Goal: Transaction & Acquisition: Book appointment/travel/reservation

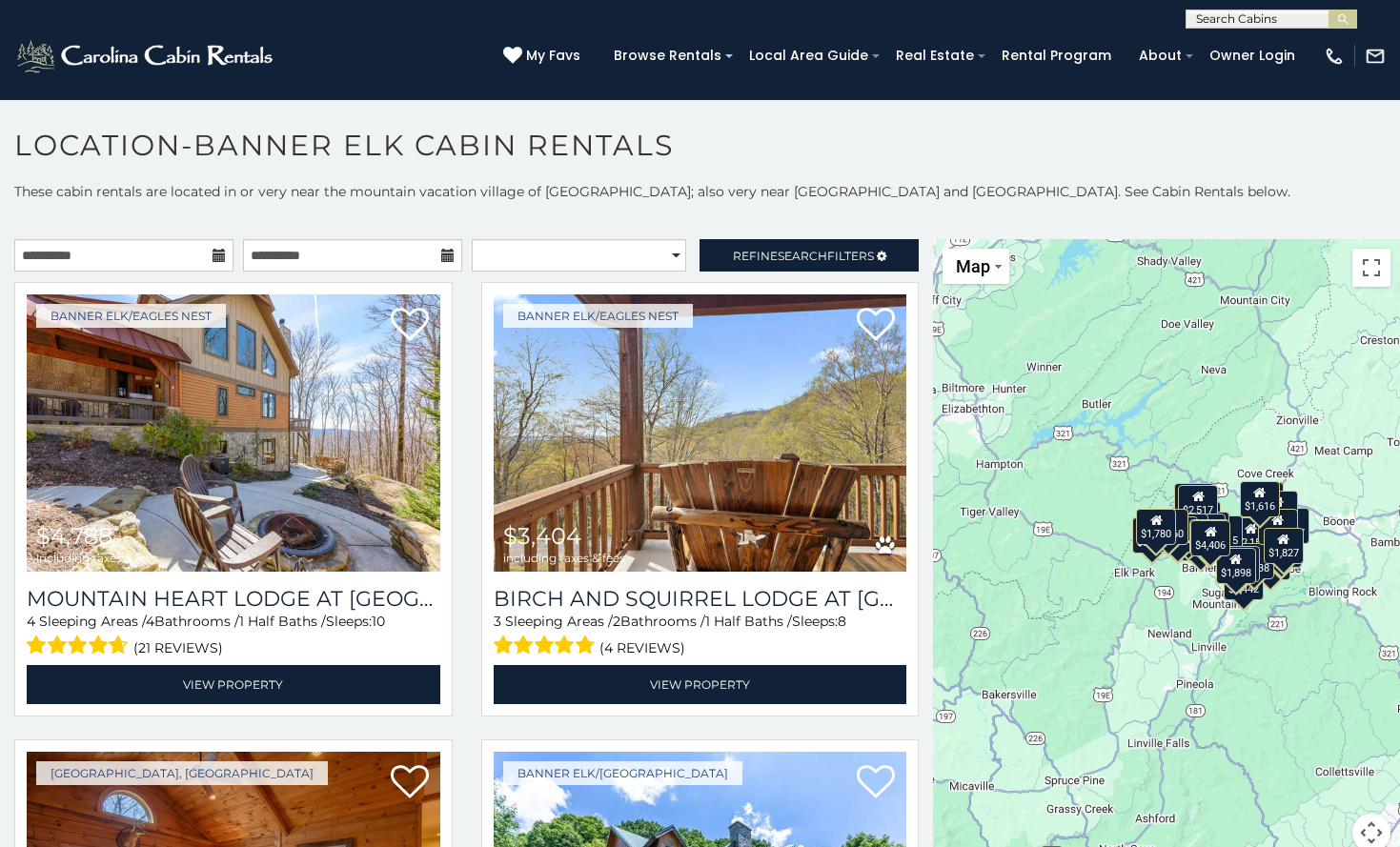
scroll to position [1048, 0]
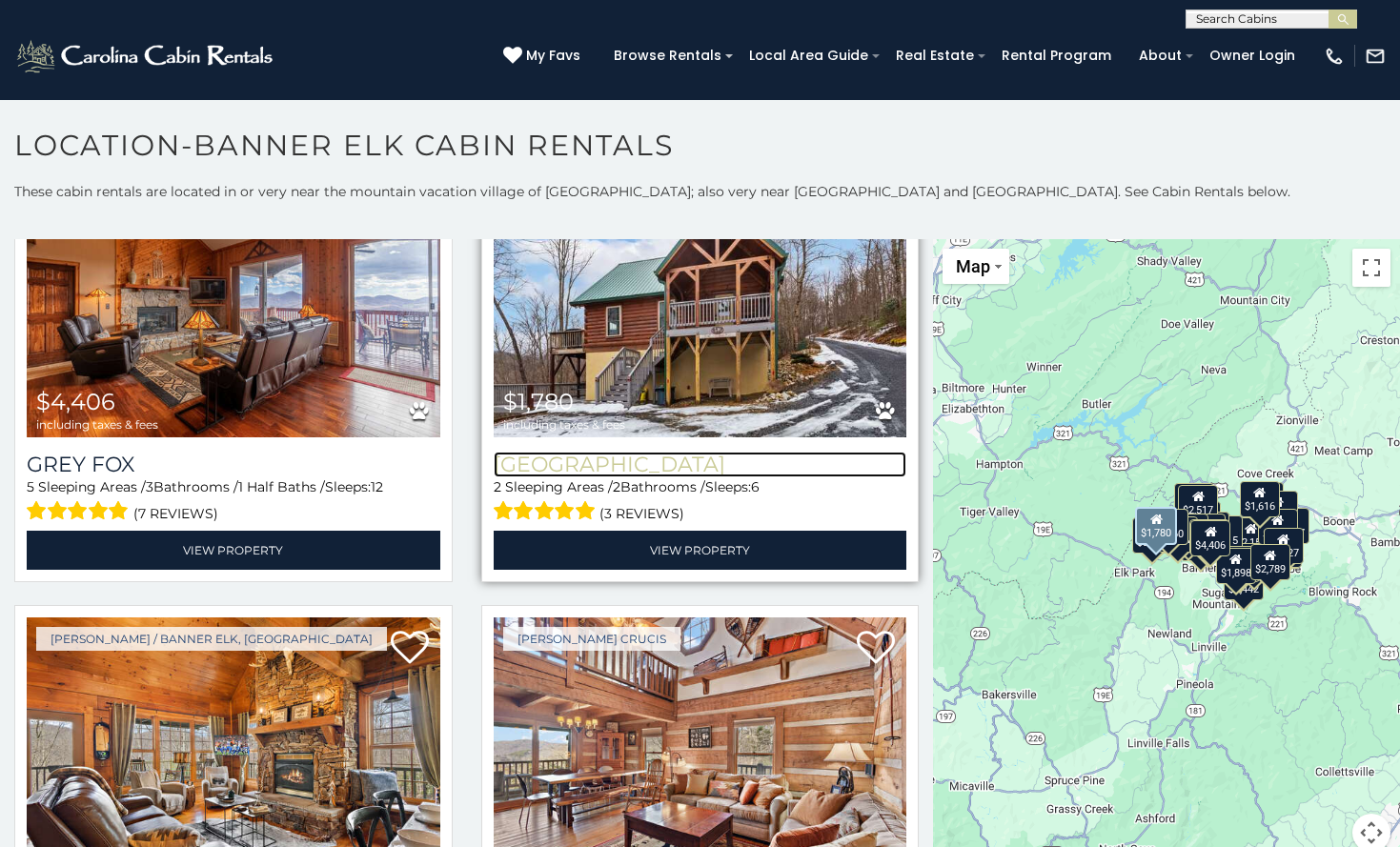
click at [591, 456] on h3 "[GEOGRAPHIC_DATA]" at bounding box center [700, 465] width 414 height 26
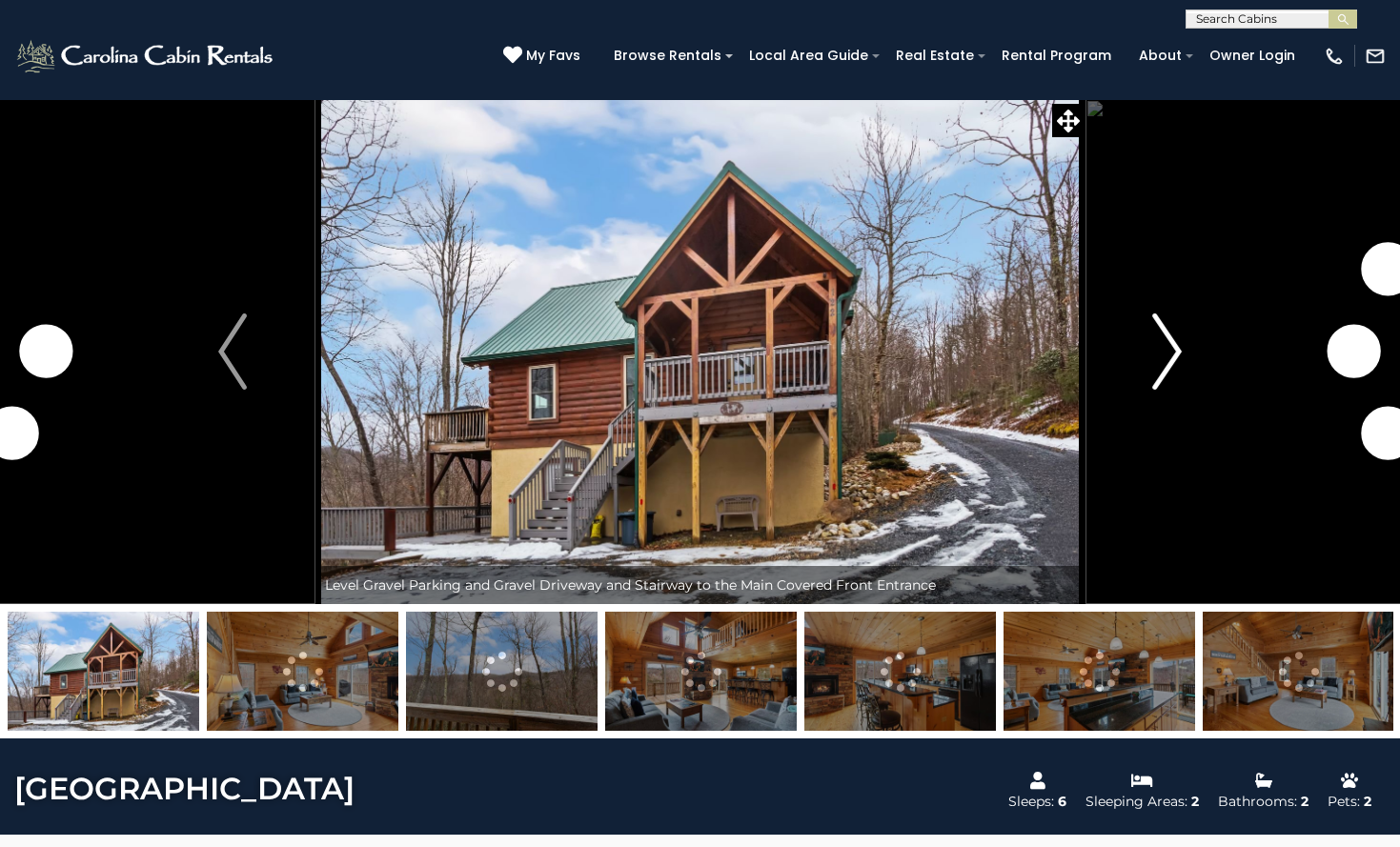
click at [1170, 351] on img "Next" at bounding box center [1168, 352] width 29 height 76
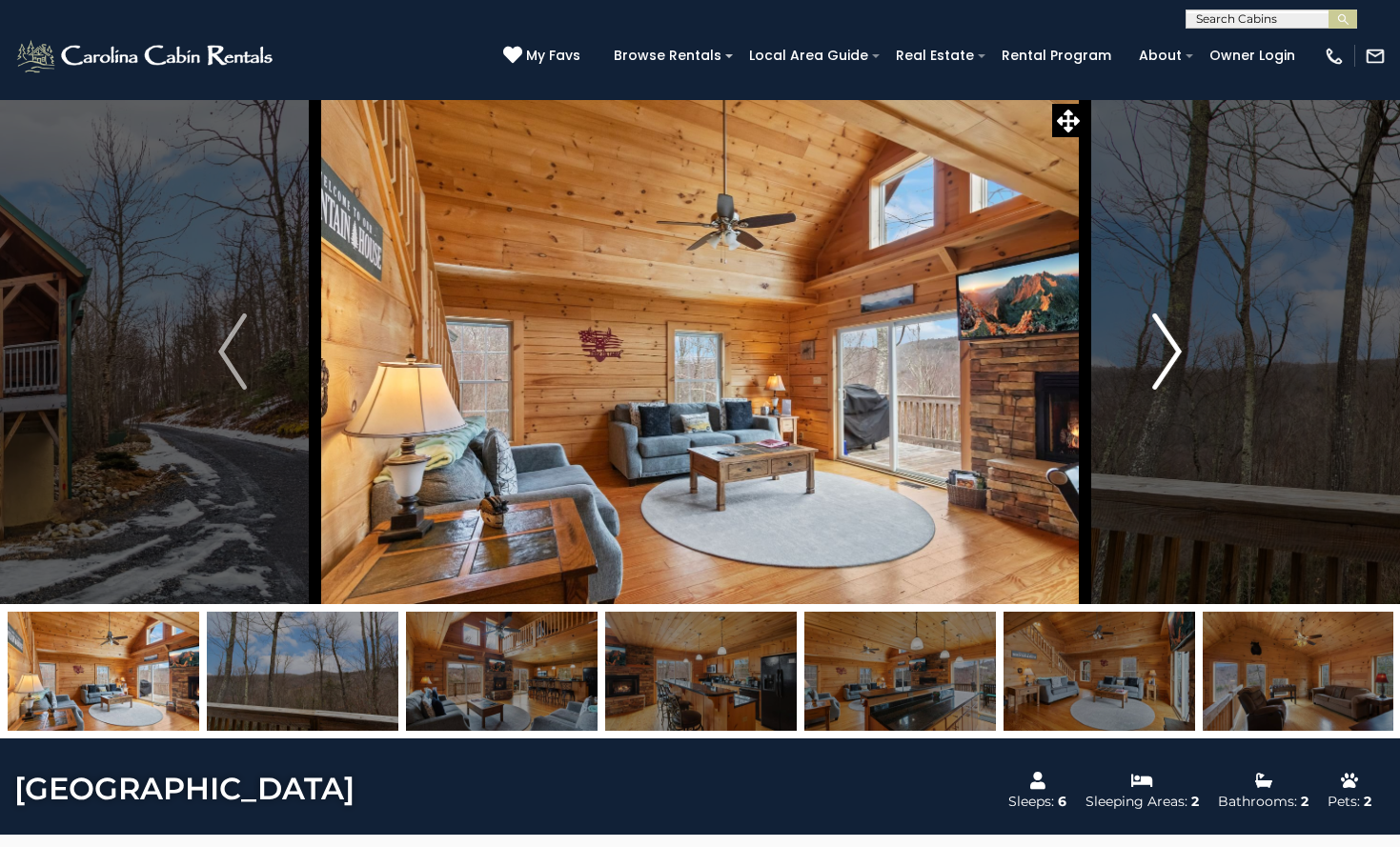
click at [1166, 347] on img "Next" at bounding box center [1168, 352] width 29 height 76
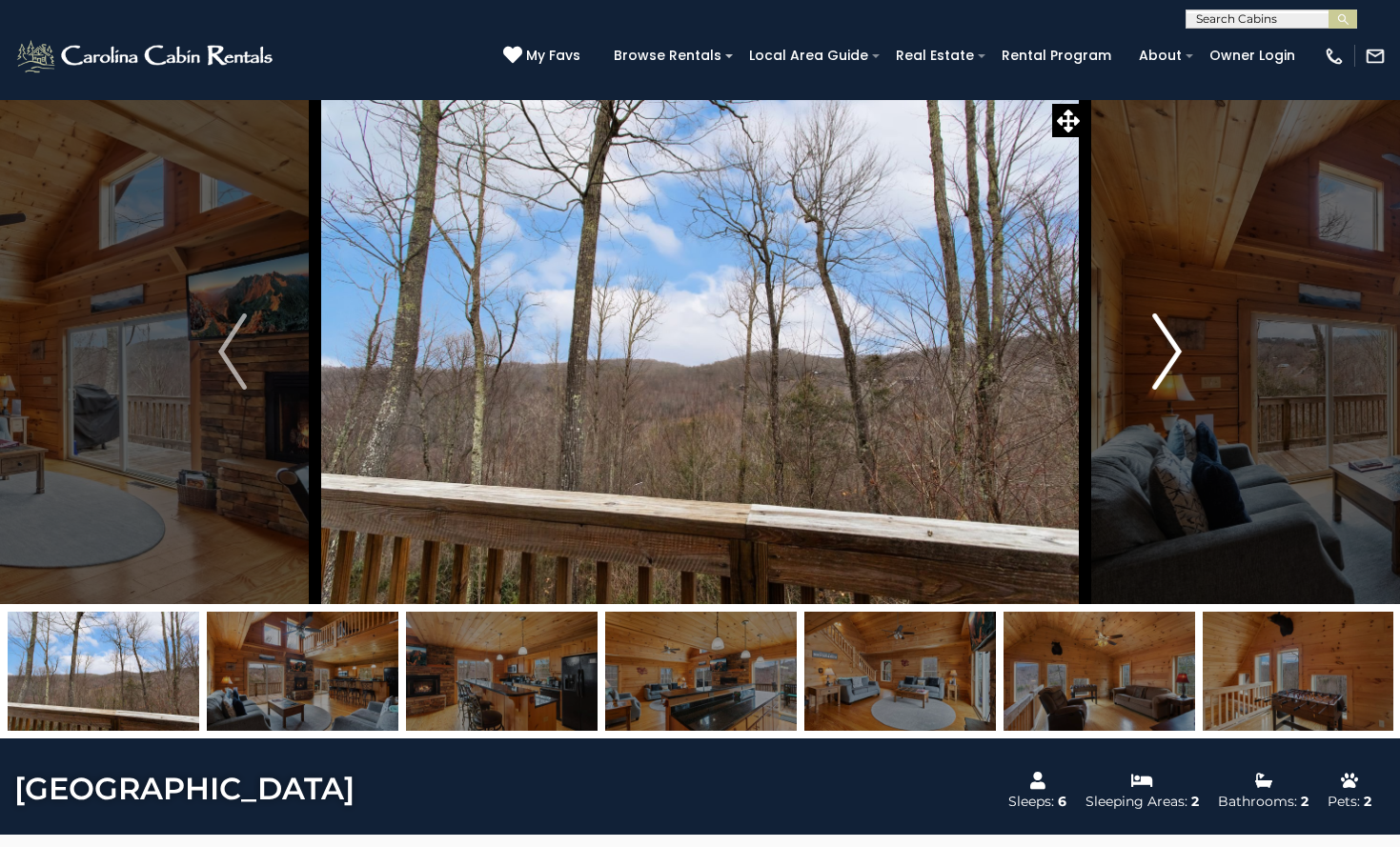
click at [1166, 347] on img "Next" at bounding box center [1168, 352] width 29 height 76
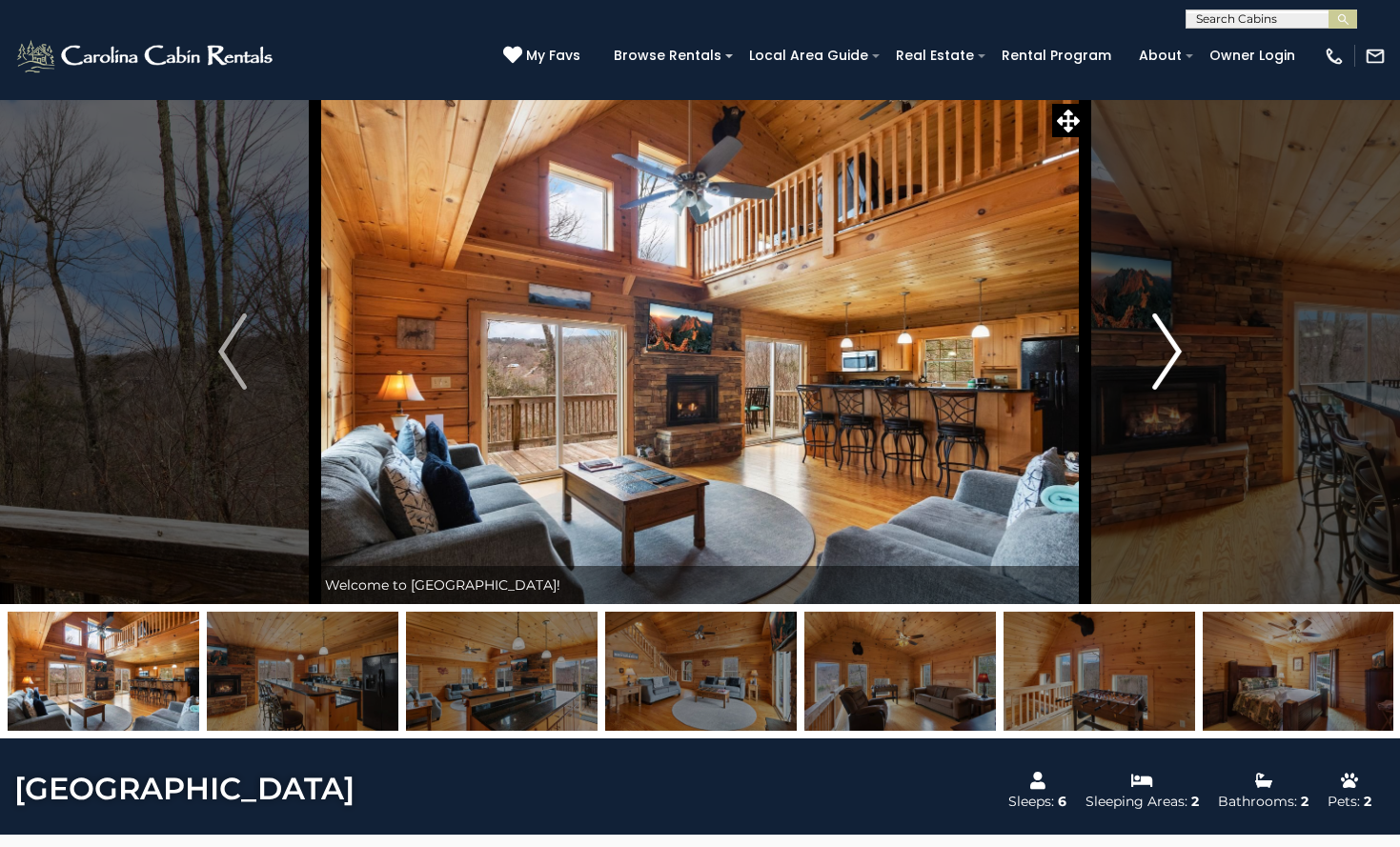
click at [1169, 347] on img "Next" at bounding box center [1168, 352] width 29 height 76
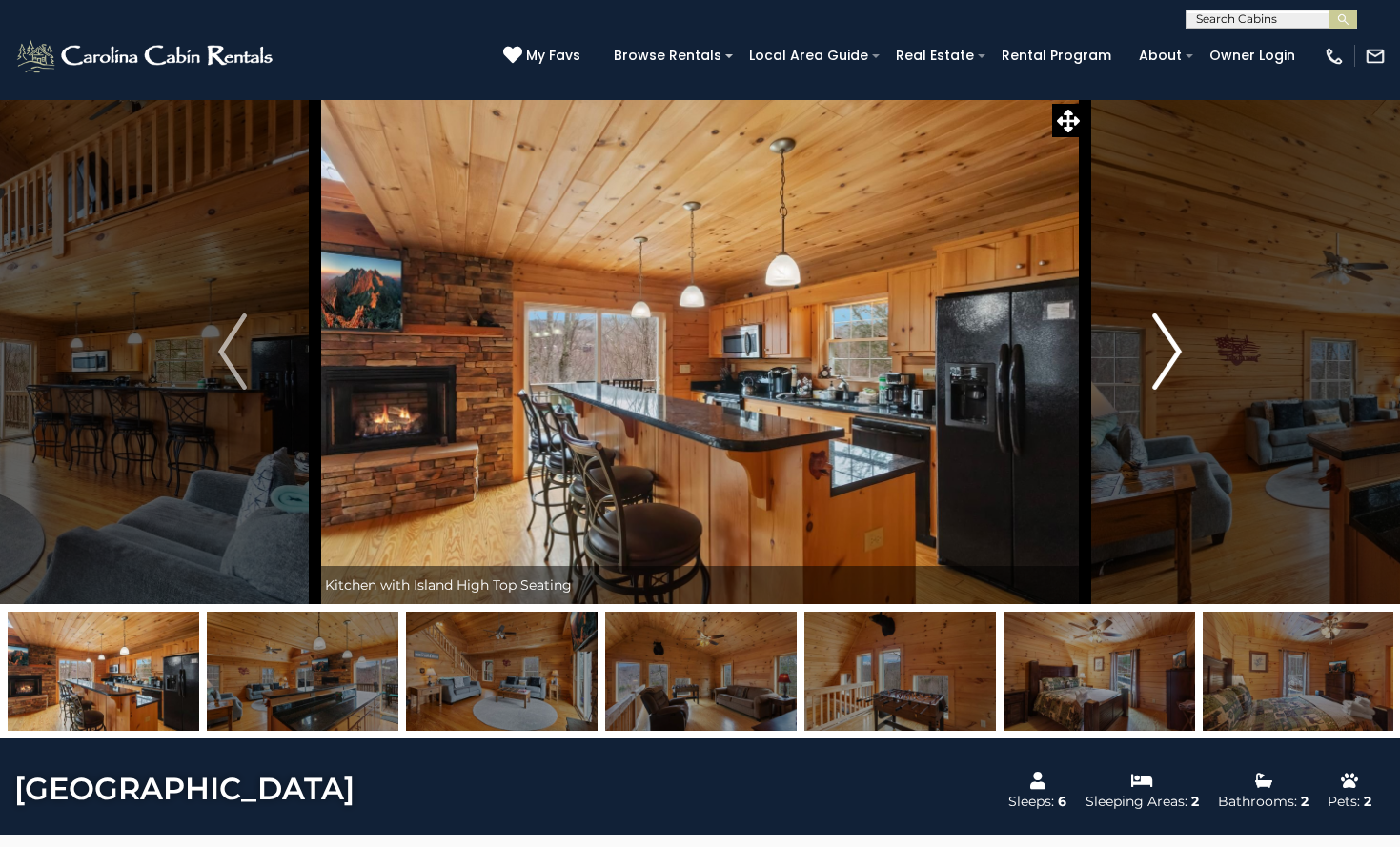
click at [1169, 347] on img "Next" at bounding box center [1168, 352] width 29 height 76
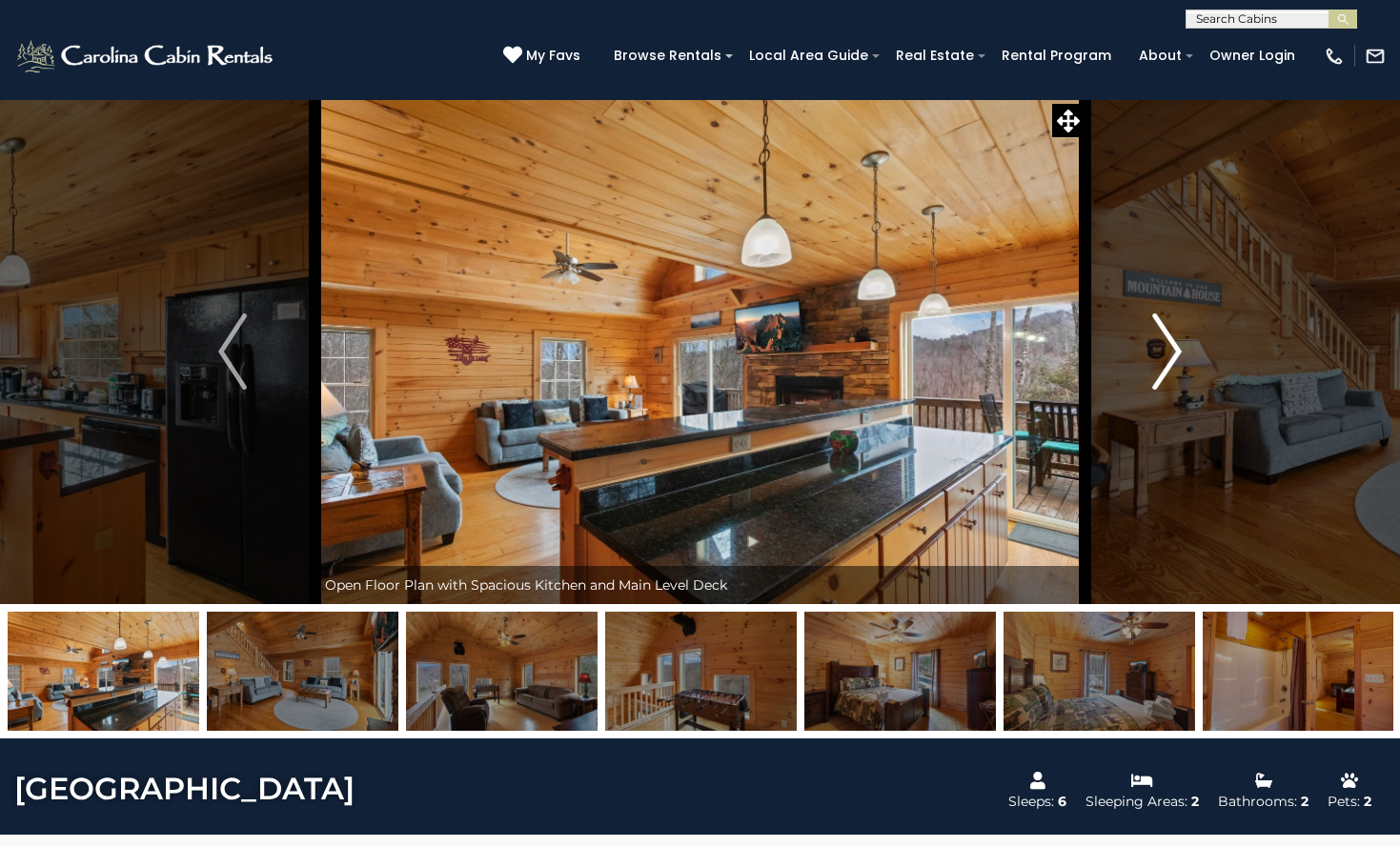
click at [1170, 348] on img "Next" at bounding box center [1168, 352] width 29 height 76
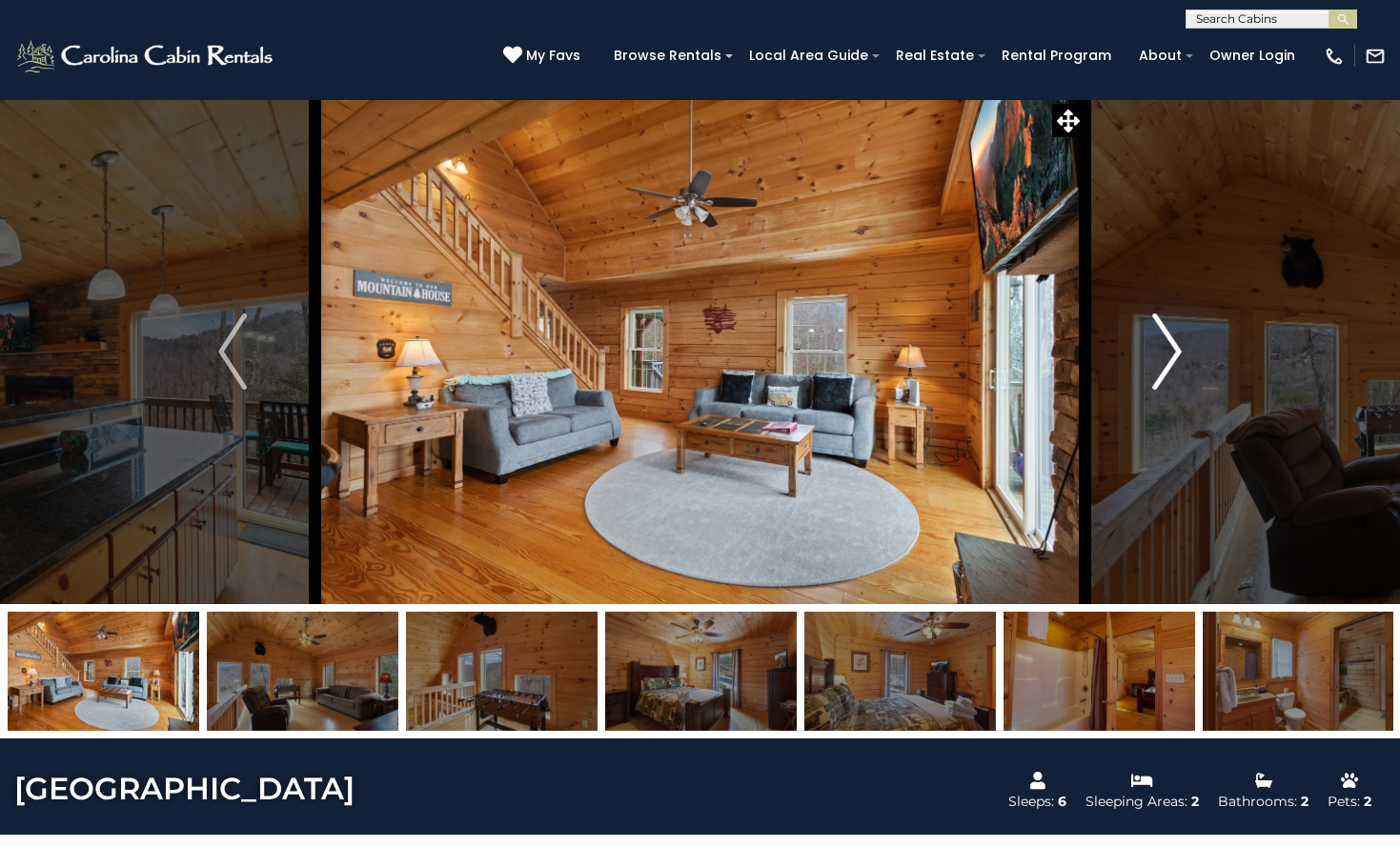
click at [1171, 348] on img "Next" at bounding box center [1168, 352] width 29 height 76
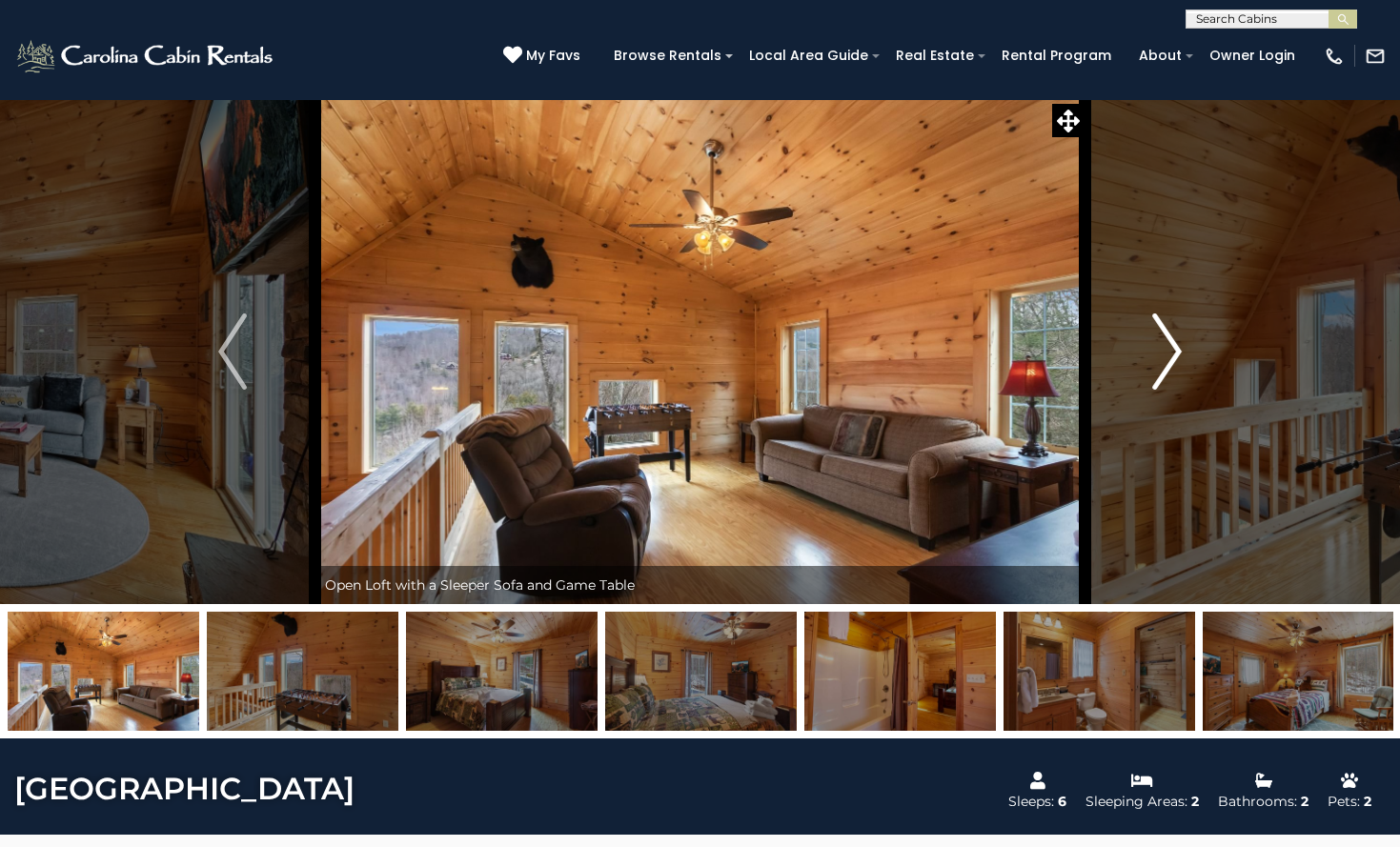
click at [1177, 348] on img "Next" at bounding box center [1168, 352] width 29 height 76
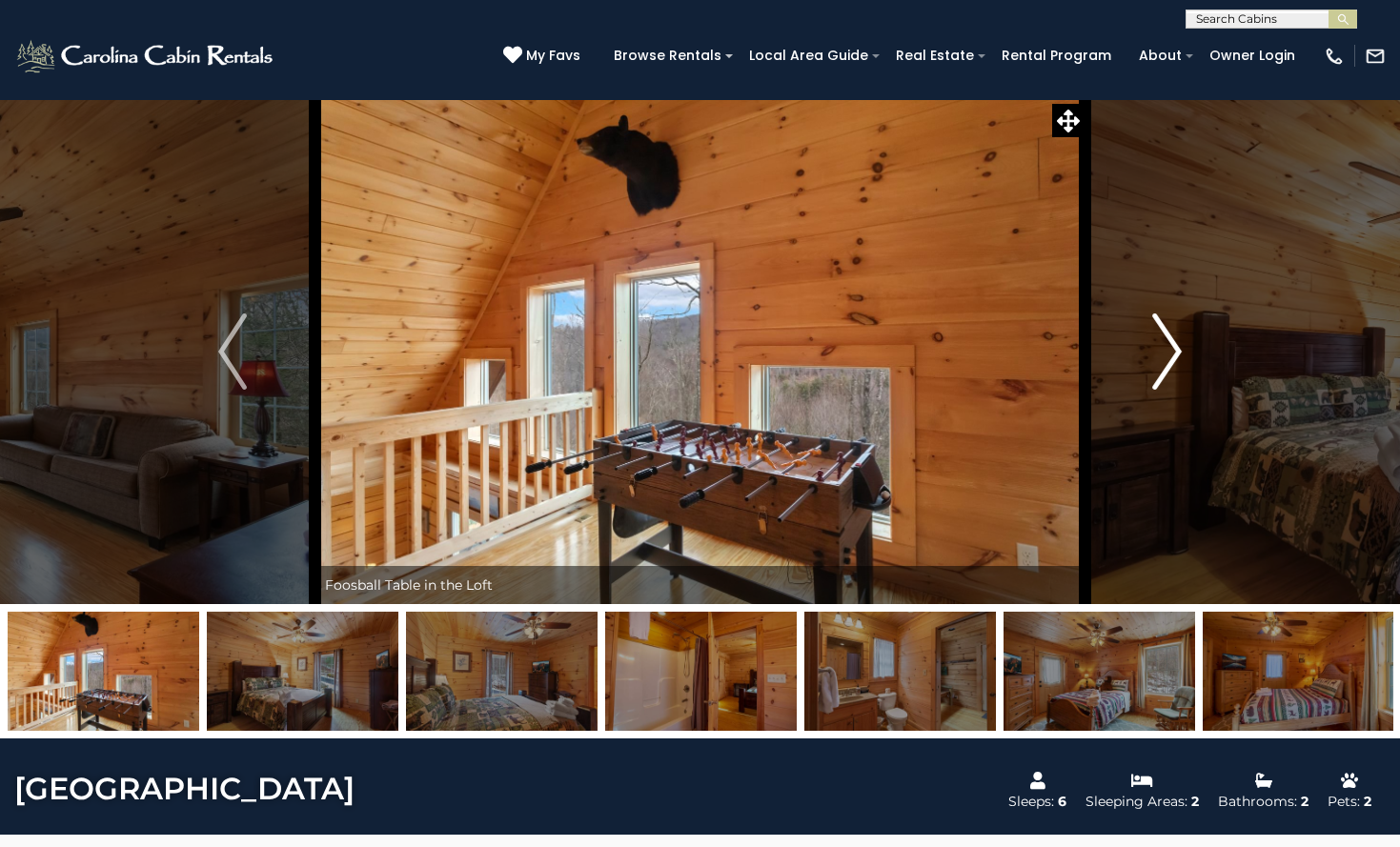
click at [1177, 348] on img "Next" at bounding box center [1168, 352] width 29 height 76
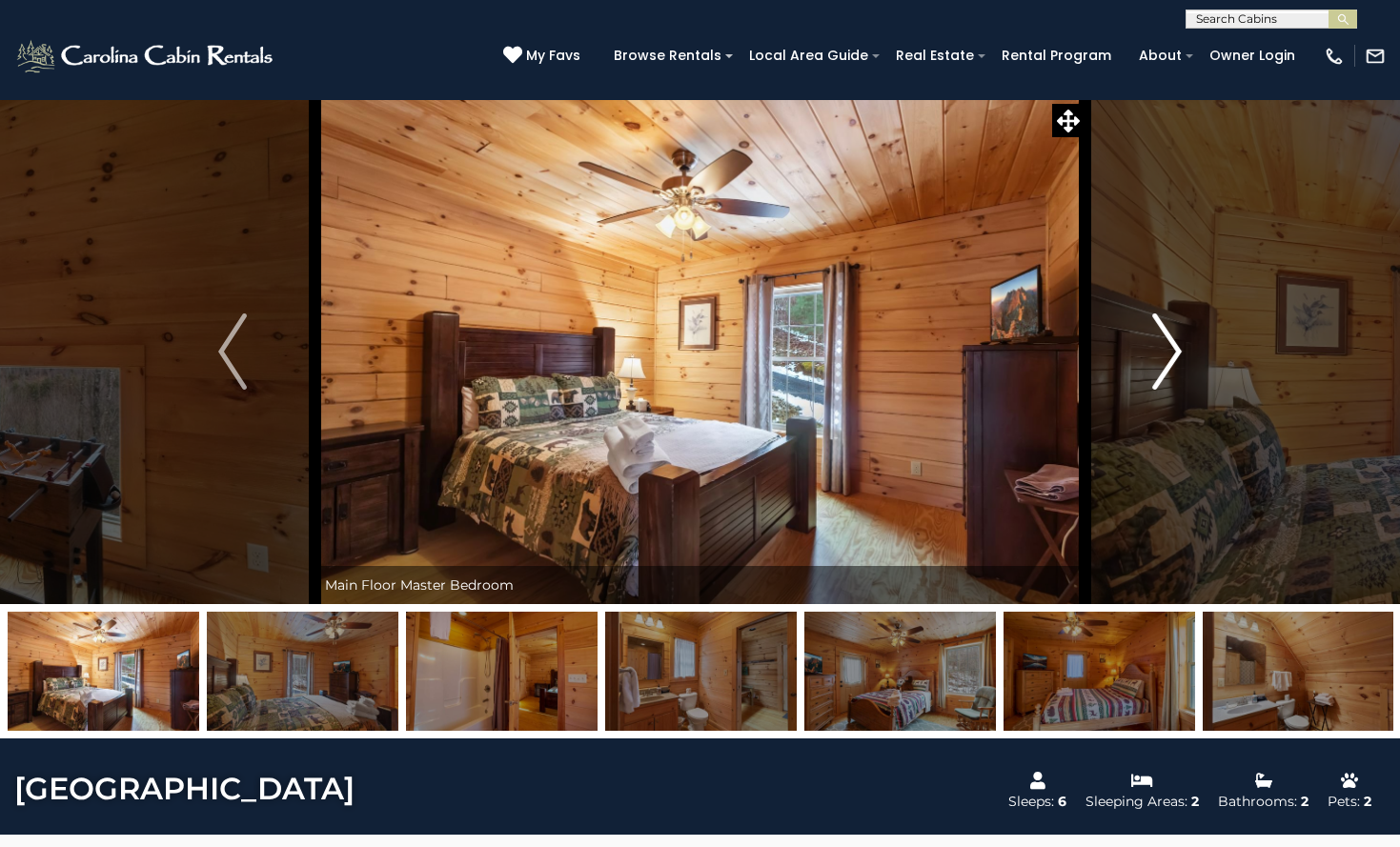
click at [1177, 348] on img "Next" at bounding box center [1168, 352] width 29 height 76
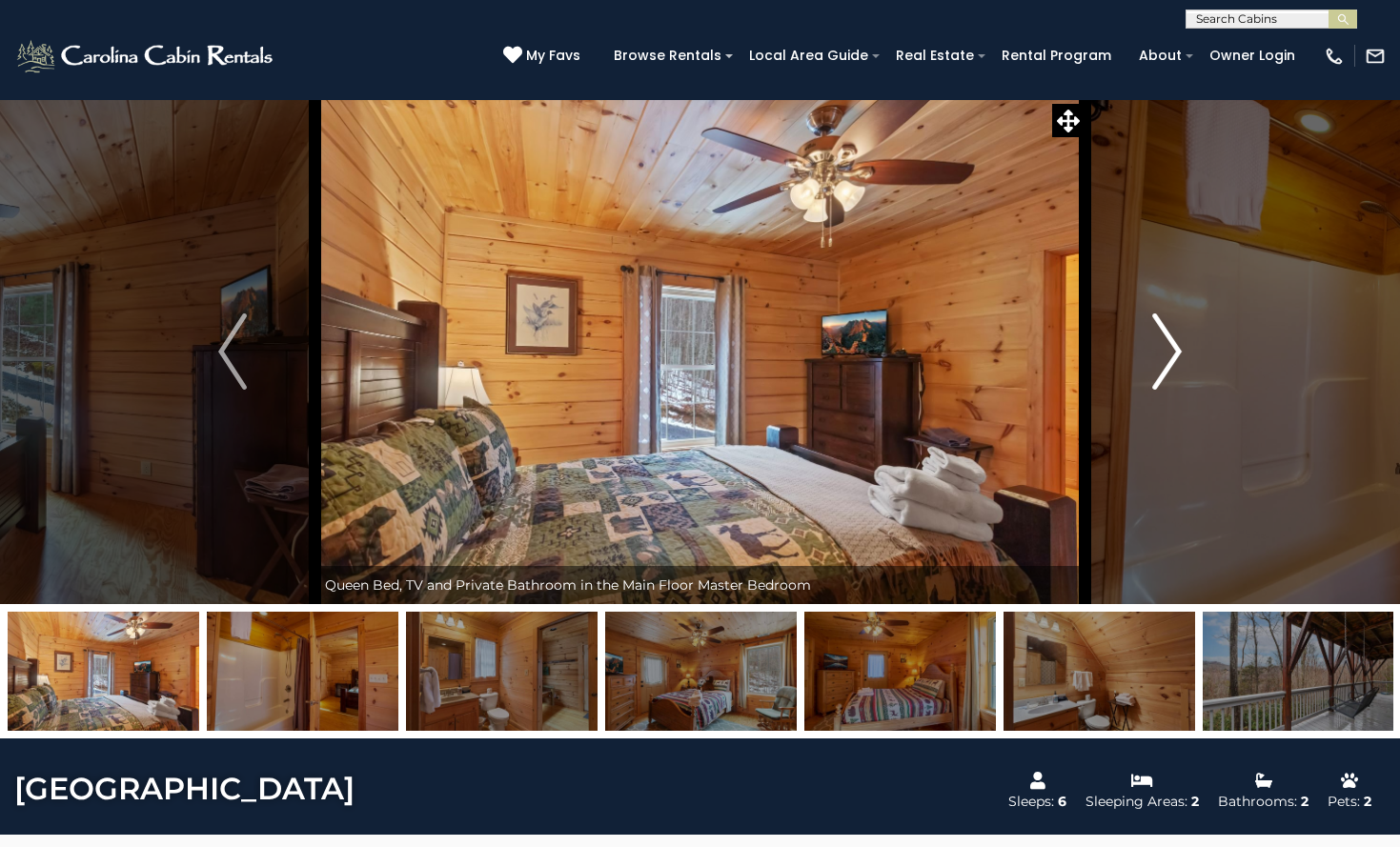
click at [1178, 348] on img "Next" at bounding box center [1168, 352] width 29 height 76
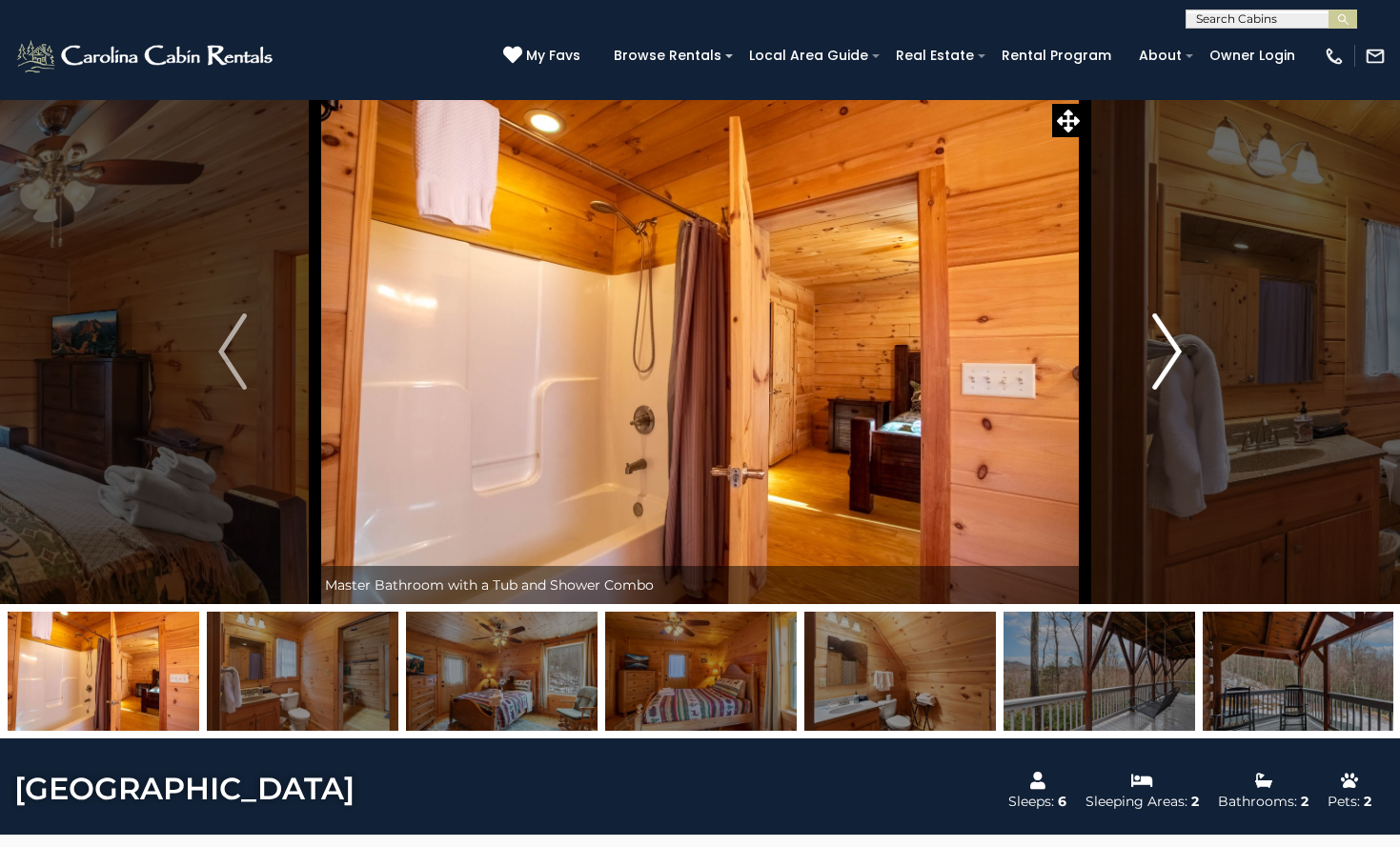
click at [1178, 348] on img "Next" at bounding box center [1168, 352] width 29 height 76
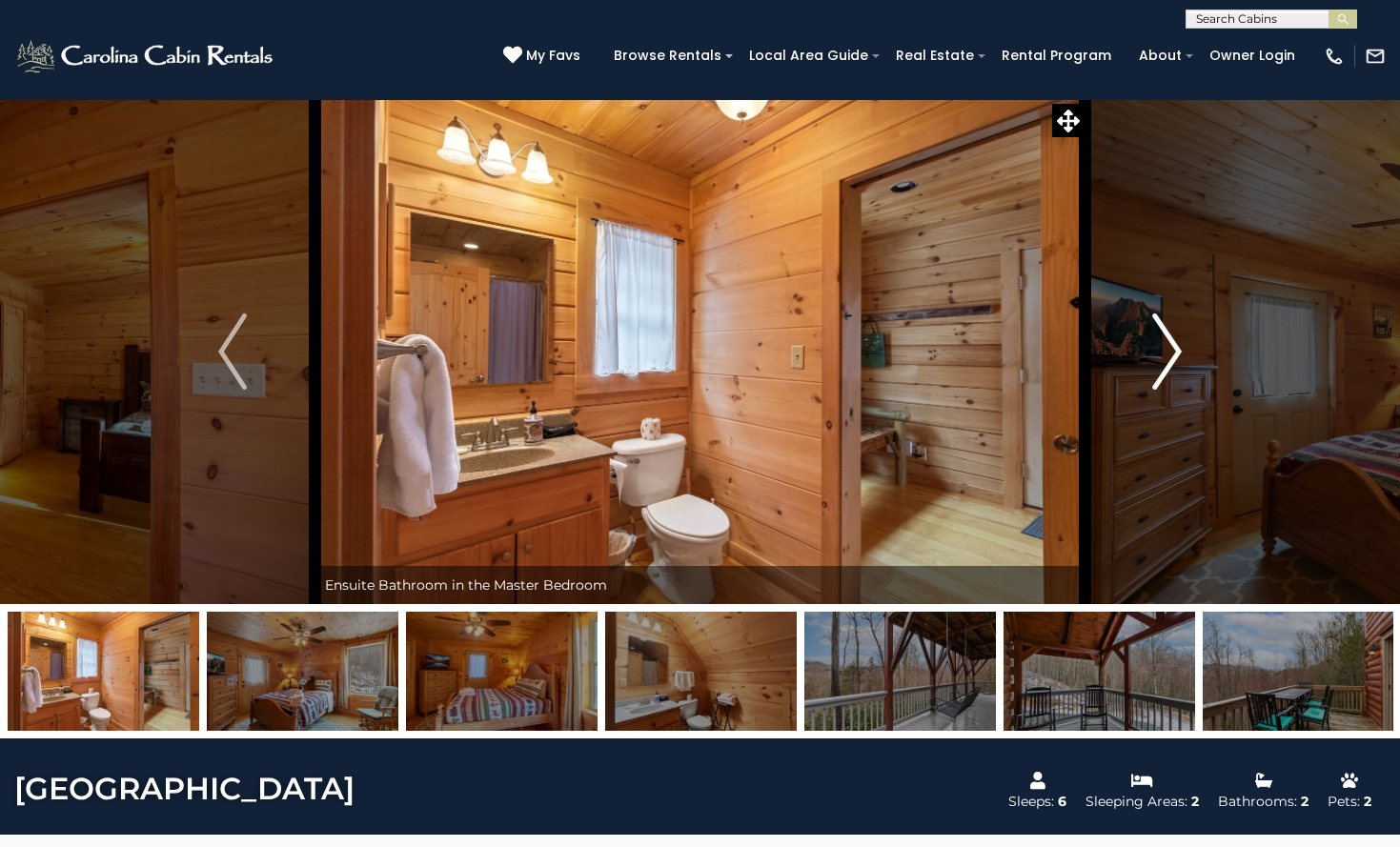
click at [1178, 348] on img "Next" at bounding box center [1168, 352] width 29 height 76
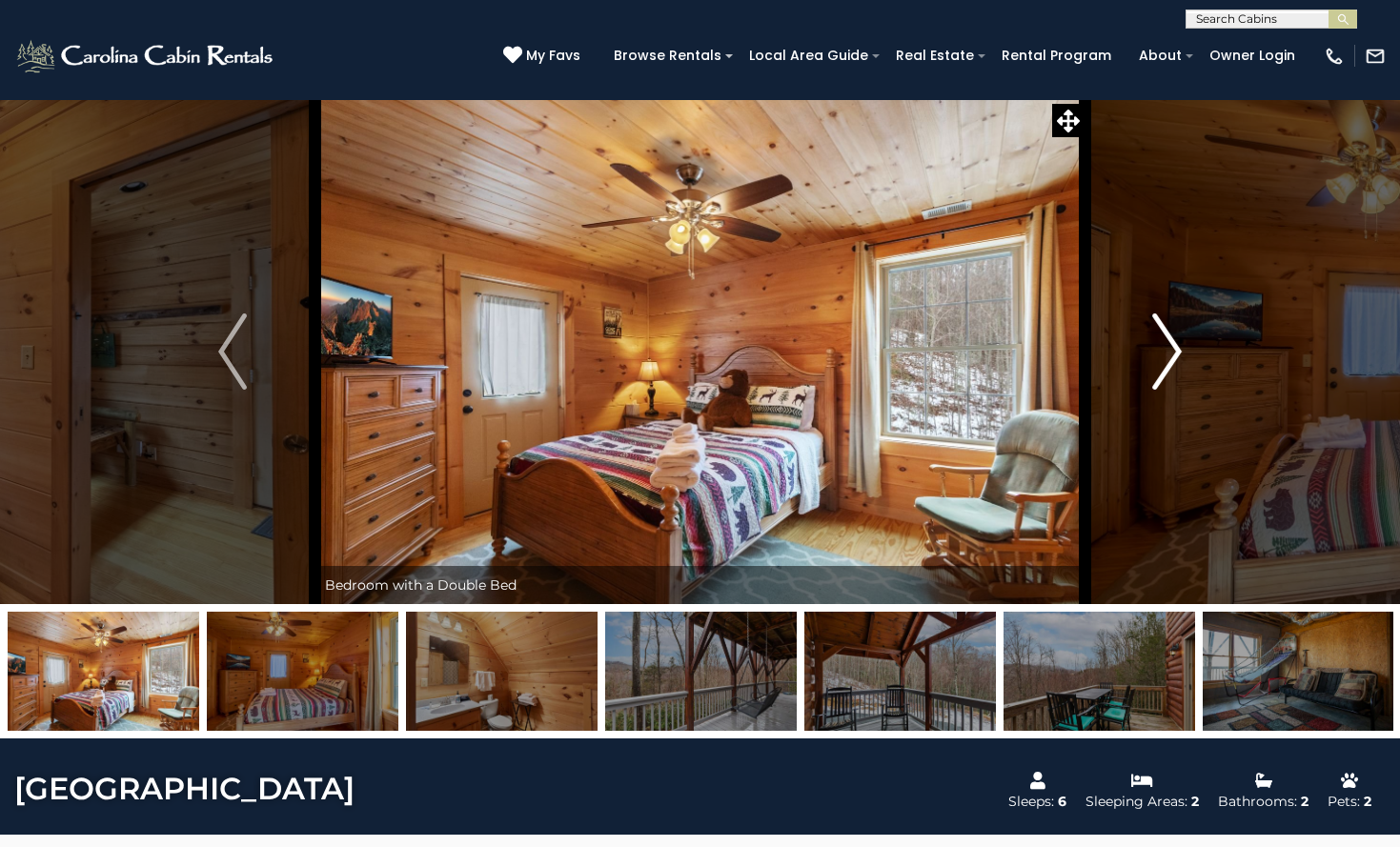
click at [1178, 348] on img "Next" at bounding box center [1168, 352] width 29 height 76
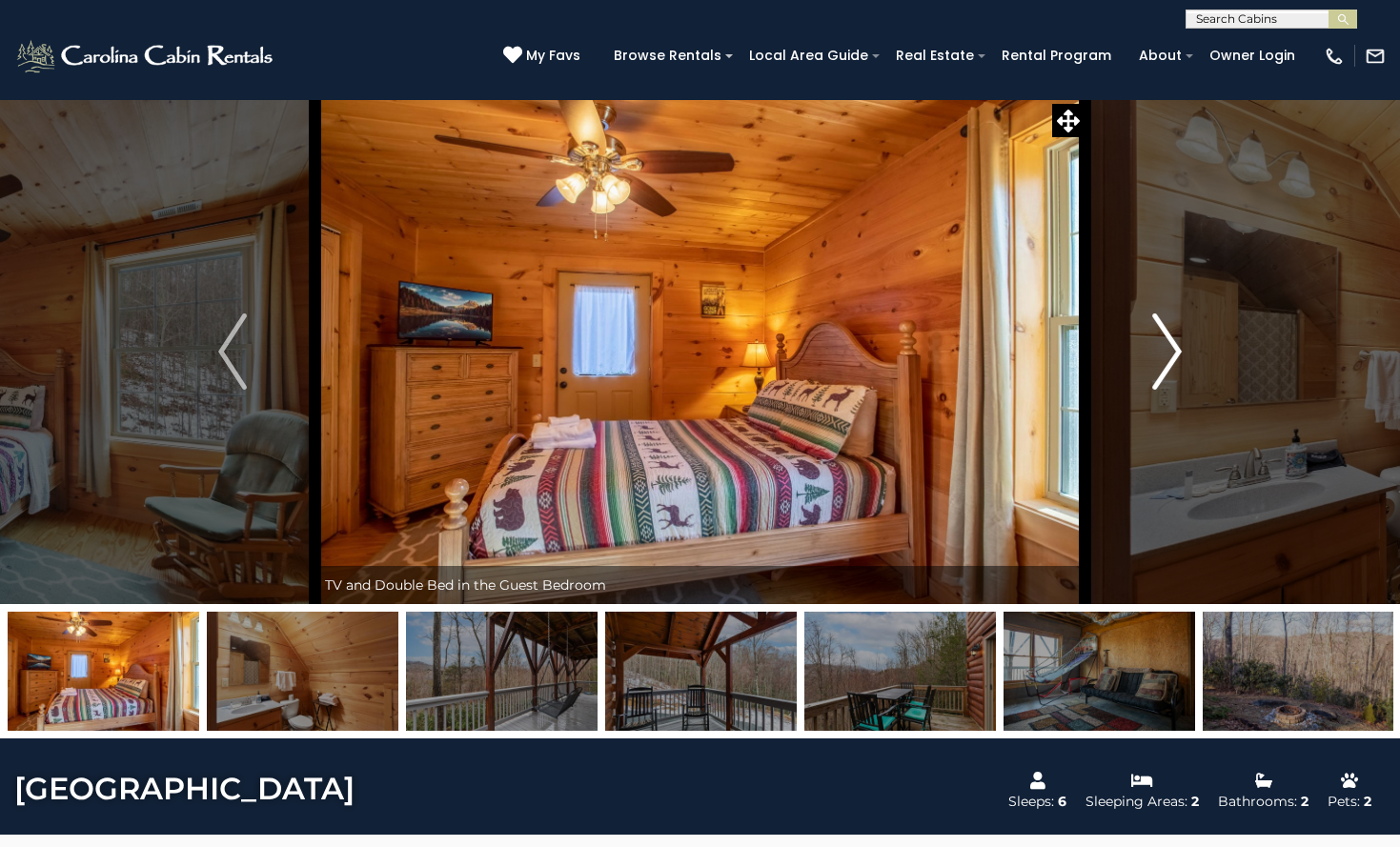
click at [1178, 348] on img "Next" at bounding box center [1168, 352] width 29 height 76
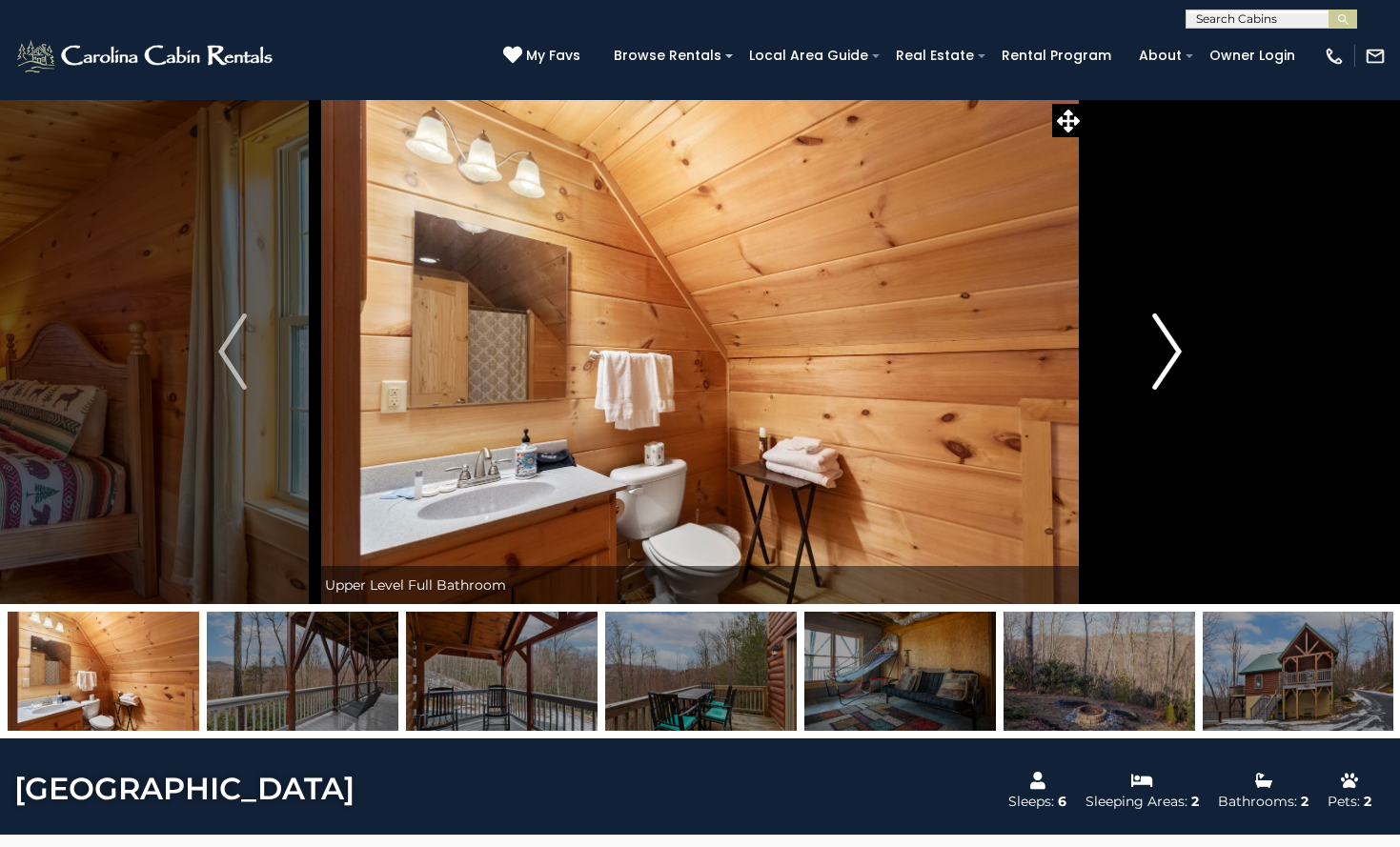
click at [1179, 348] on img "Next" at bounding box center [1168, 352] width 29 height 76
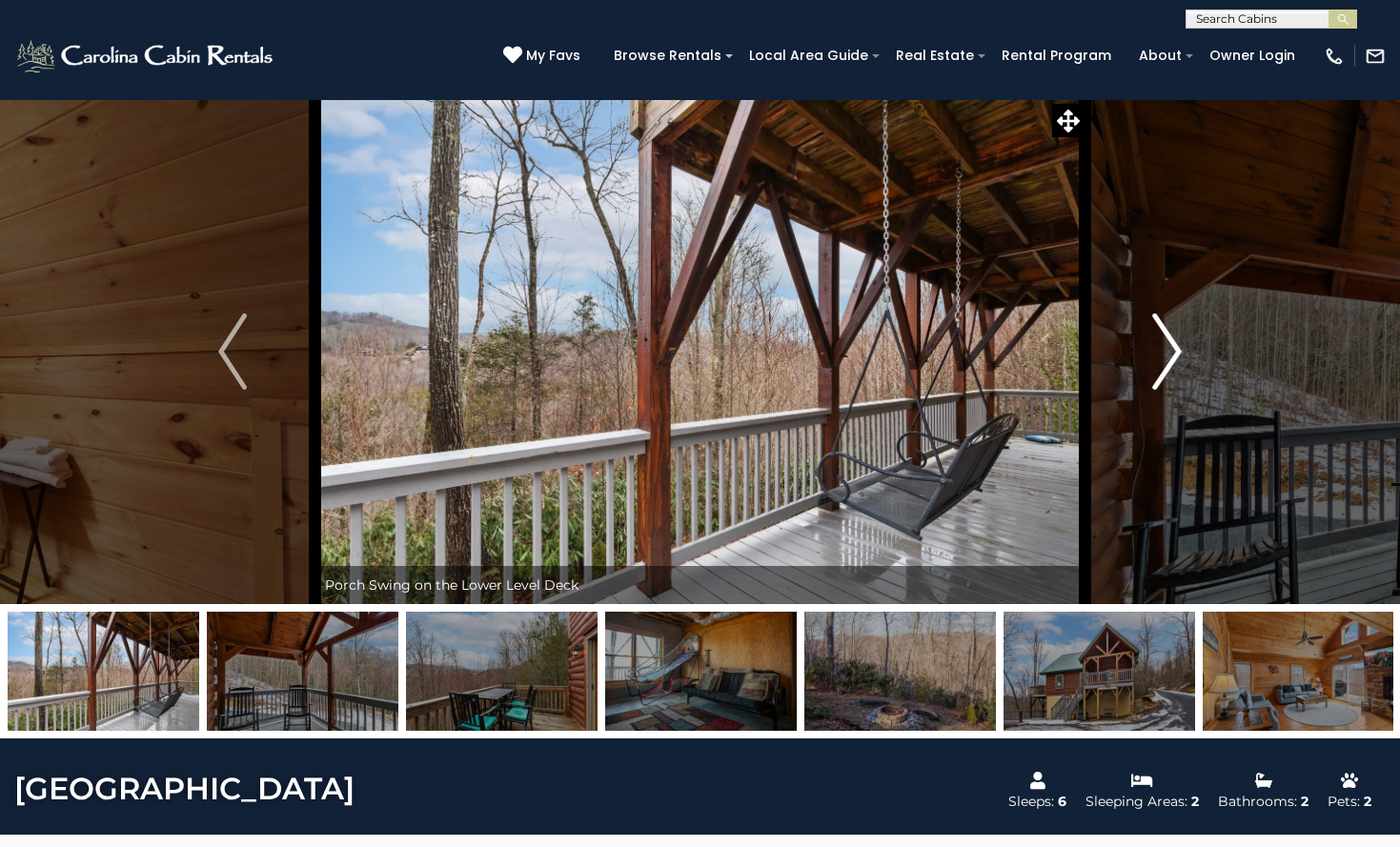
click at [1179, 348] on img "Next" at bounding box center [1168, 352] width 29 height 76
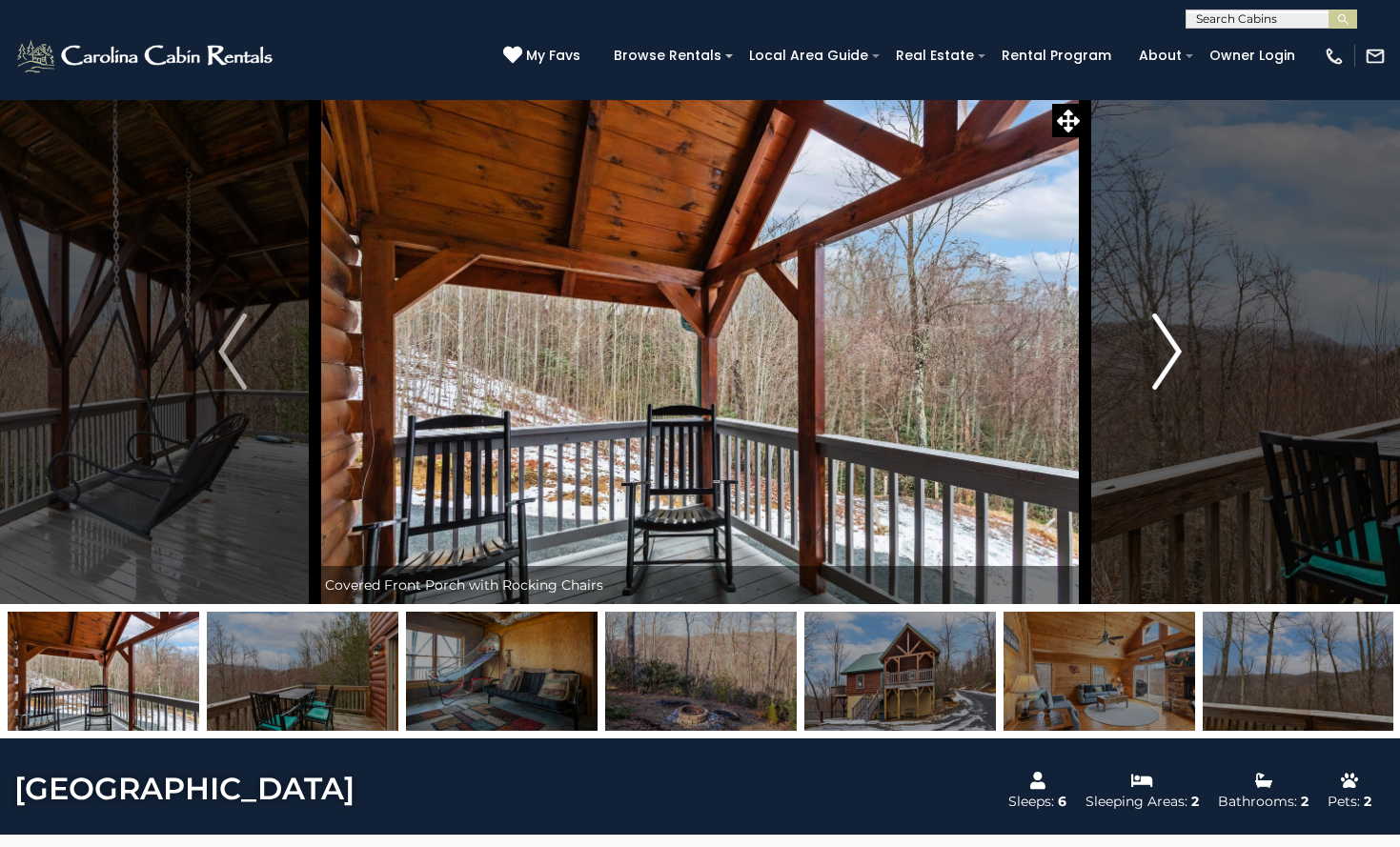
click at [1180, 348] on img "Next" at bounding box center [1168, 352] width 29 height 76
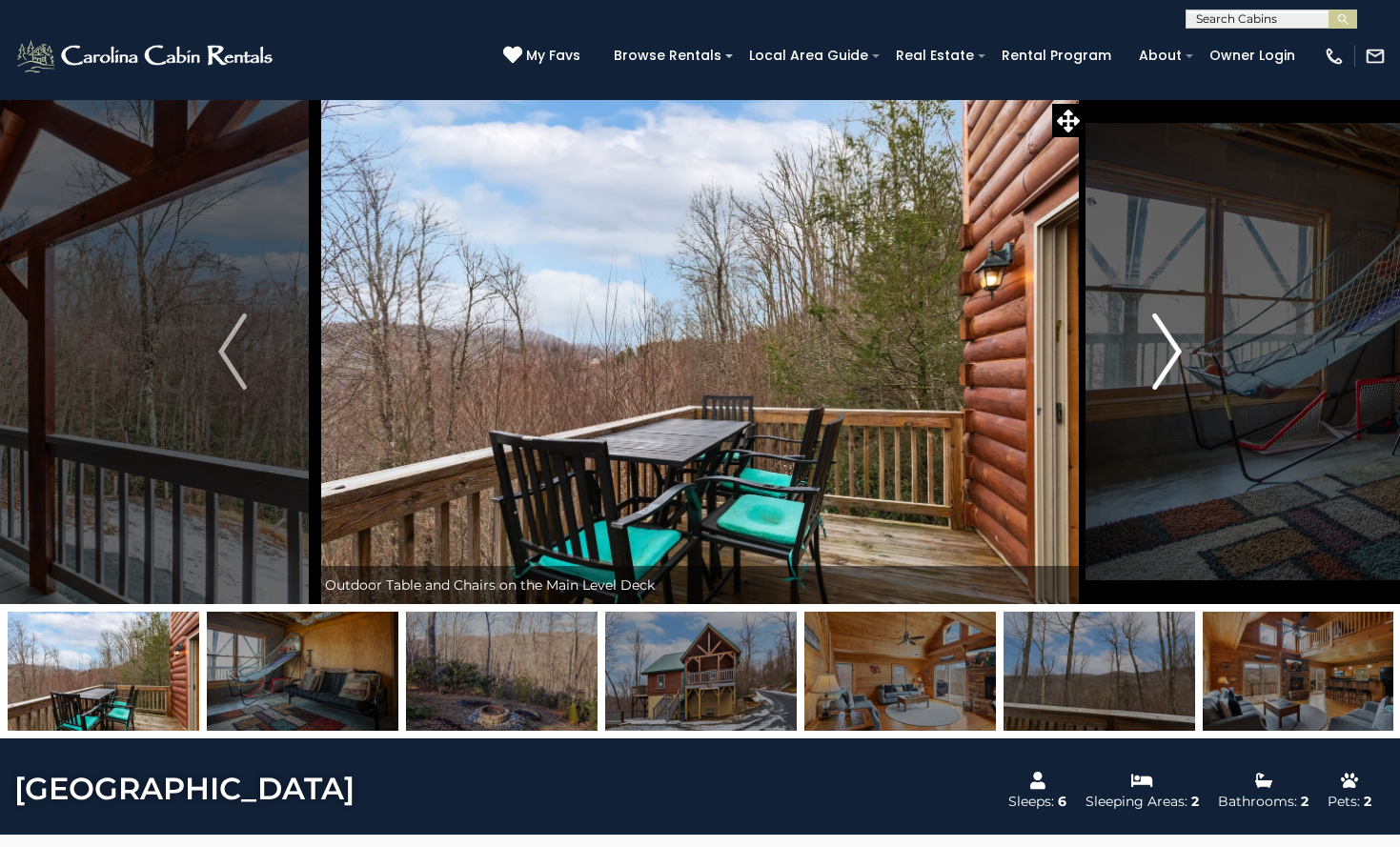
click at [1174, 348] on img "Next" at bounding box center [1168, 352] width 29 height 76
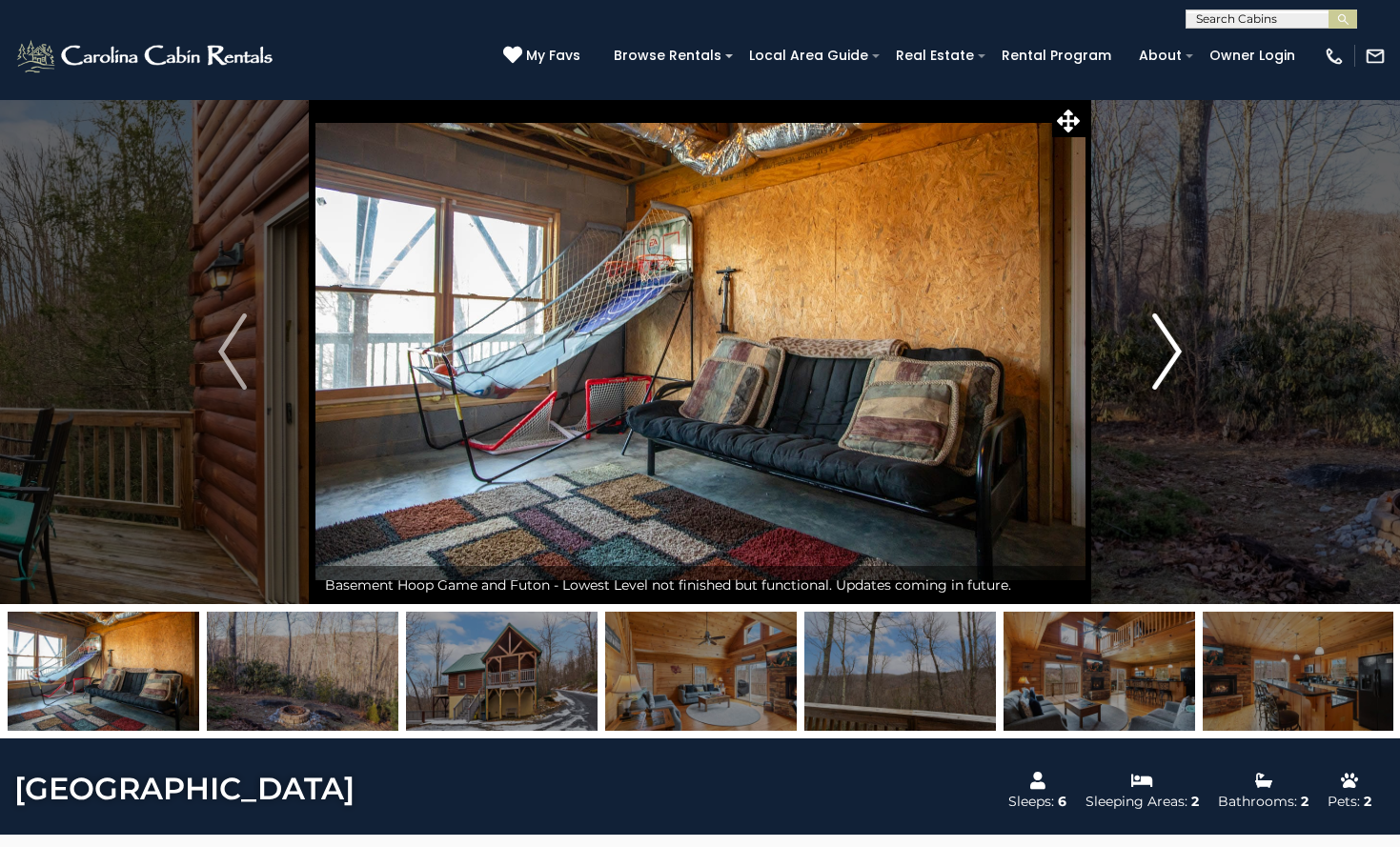
click at [1174, 348] on img "Next" at bounding box center [1168, 352] width 29 height 76
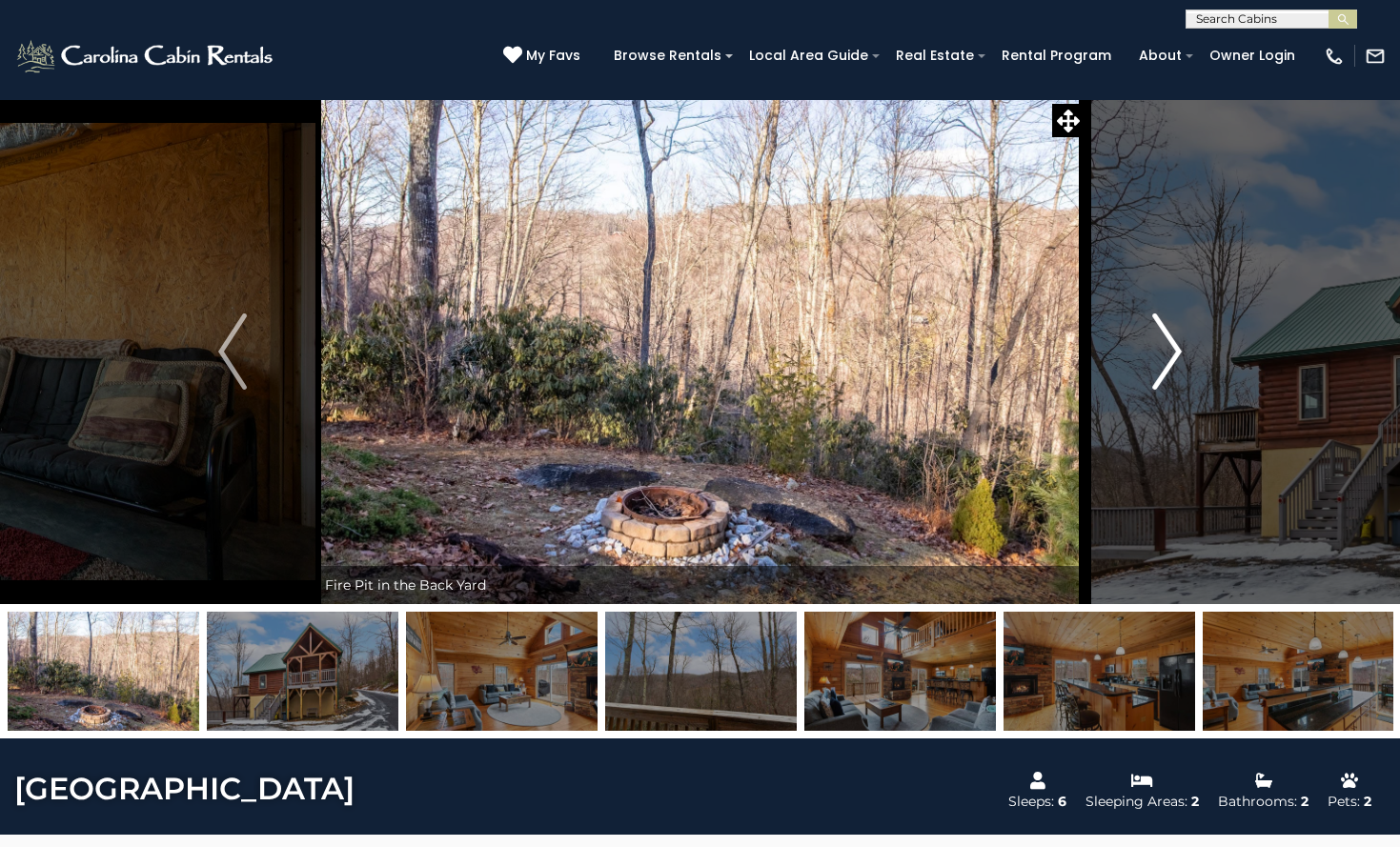
click at [1174, 348] on img "Next" at bounding box center [1168, 352] width 29 height 76
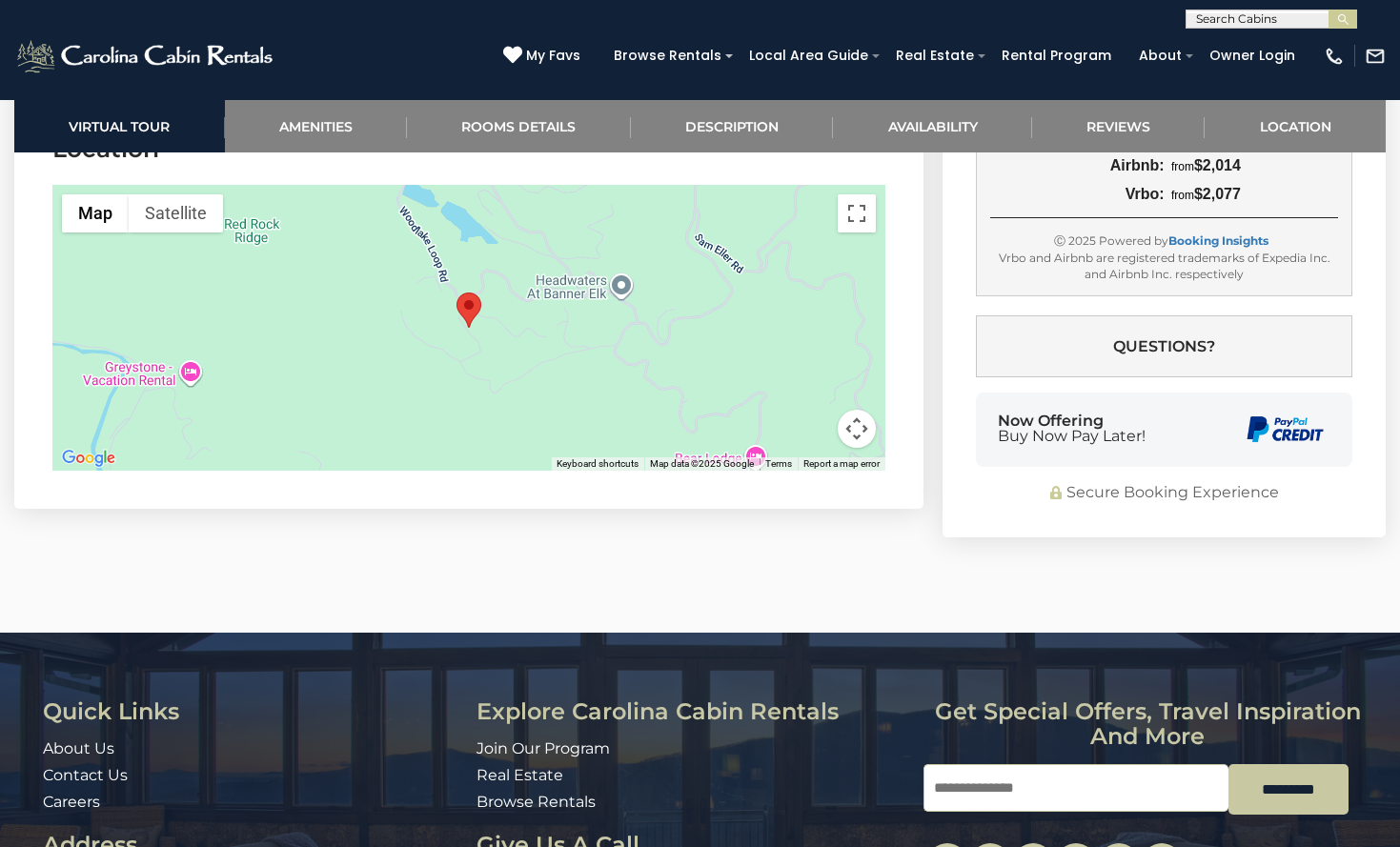
scroll to position [4002, 0]
